Goal: Submit feedback/report problem

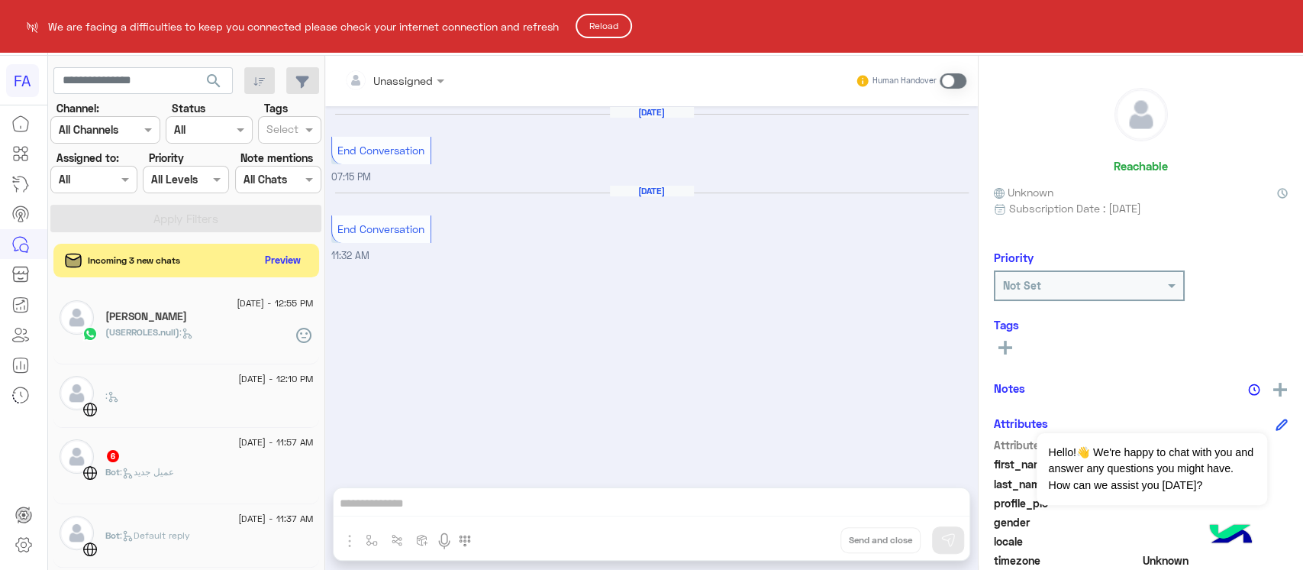
scroll to position [102, 0]
